Goal: Find specific page/section

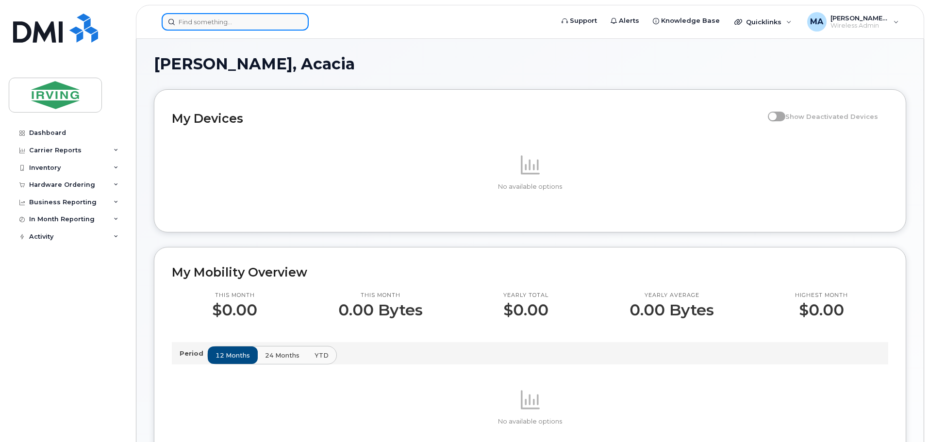
click at [231, 16] on input at bounding box center [235, 21] width 147 height 17
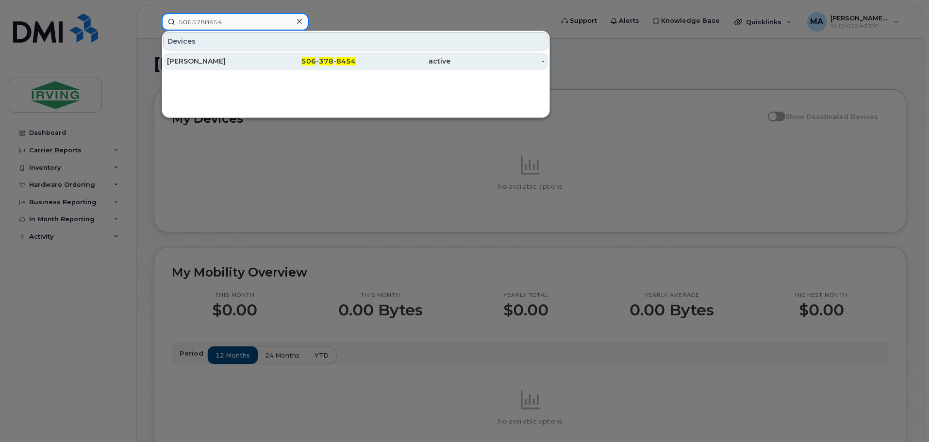
type input "5063788454"
click at [184, 63] on div "[PERSON_NAME]" at bounding box center [214, 61] width 95 height 10
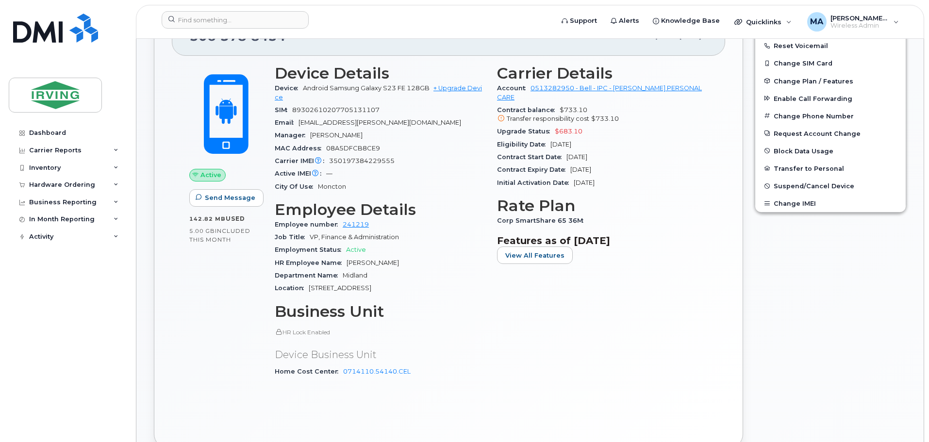
scroll to position [340, 0]
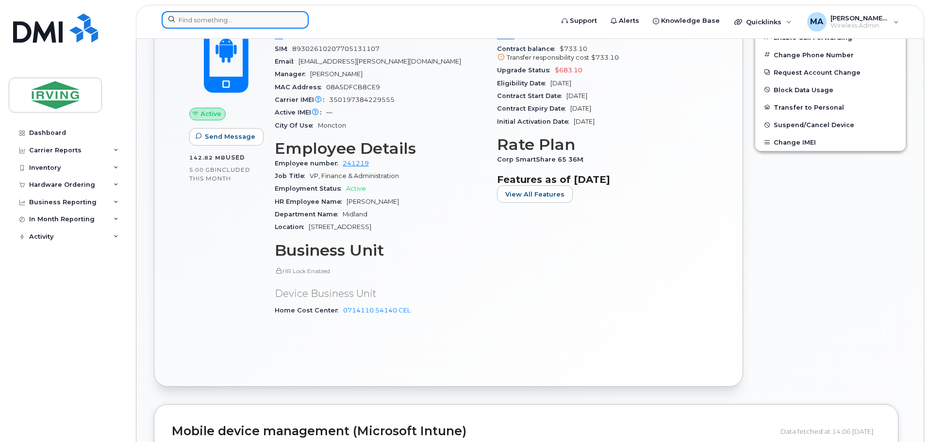
click at [198, 20] on input at bounding box center [235, 19] width 147 height 17
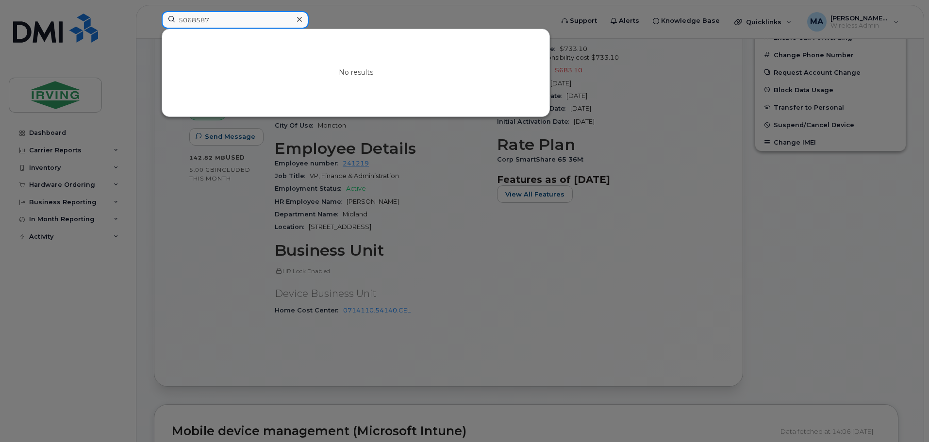
drag, startPoint x: 224, startPoint y: 22, endPoint x: 30, endPoint y: 18, distance: 193.6
click at [154, 19] on div "5068587 No results" at bounding box center [354, 21] width 401 height 21
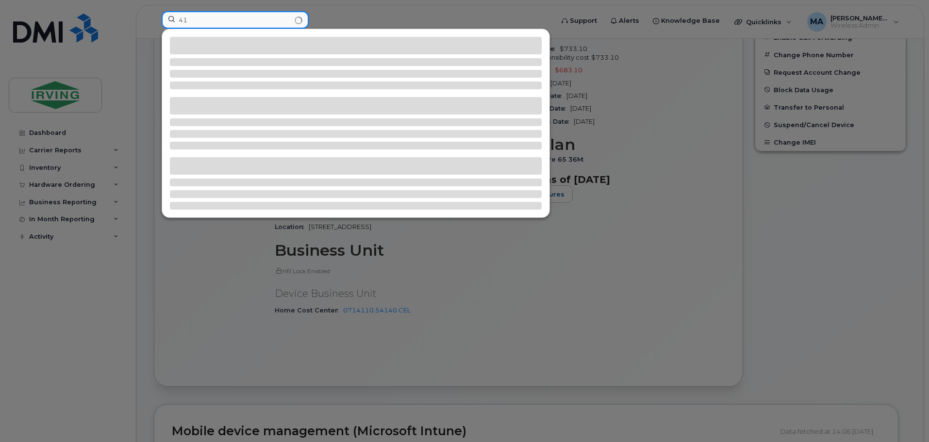
type input "4"
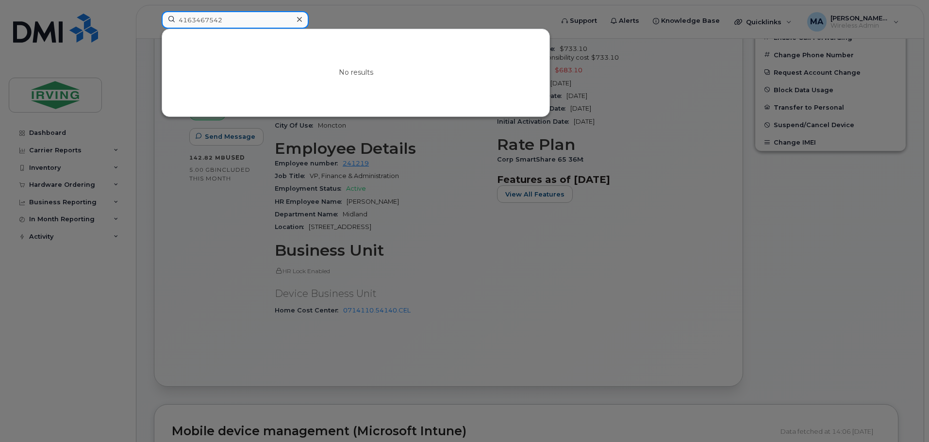
type input "4163467542"
drag, startPoint x: 245, startPoint y: 21, endPoint x: 85, endPoint y: 10, distance: 160.0
click at [154, 11] on div "4163467542 No results" at bounding box center [354, 21] width 401 height 21
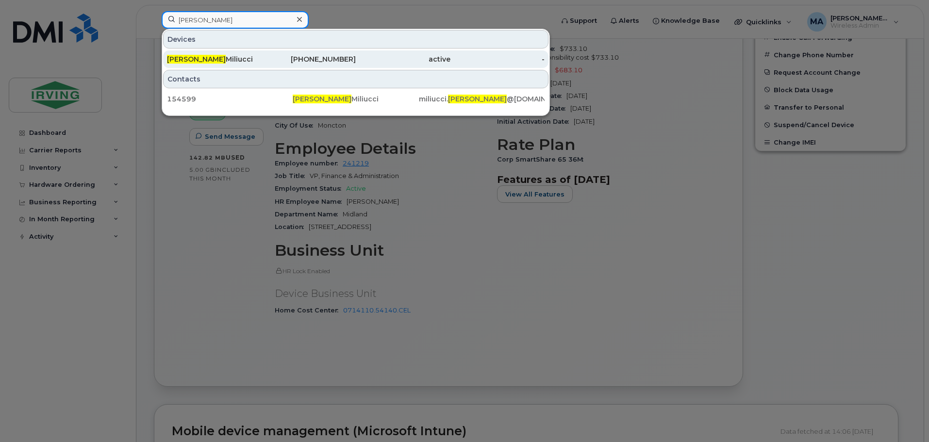
type input "steffan"
click at [328, 59] on div "416-436-7542" at bounding box center [309, 59] width 95 height 10
